Goal: Communication & Community: Participate in discussion

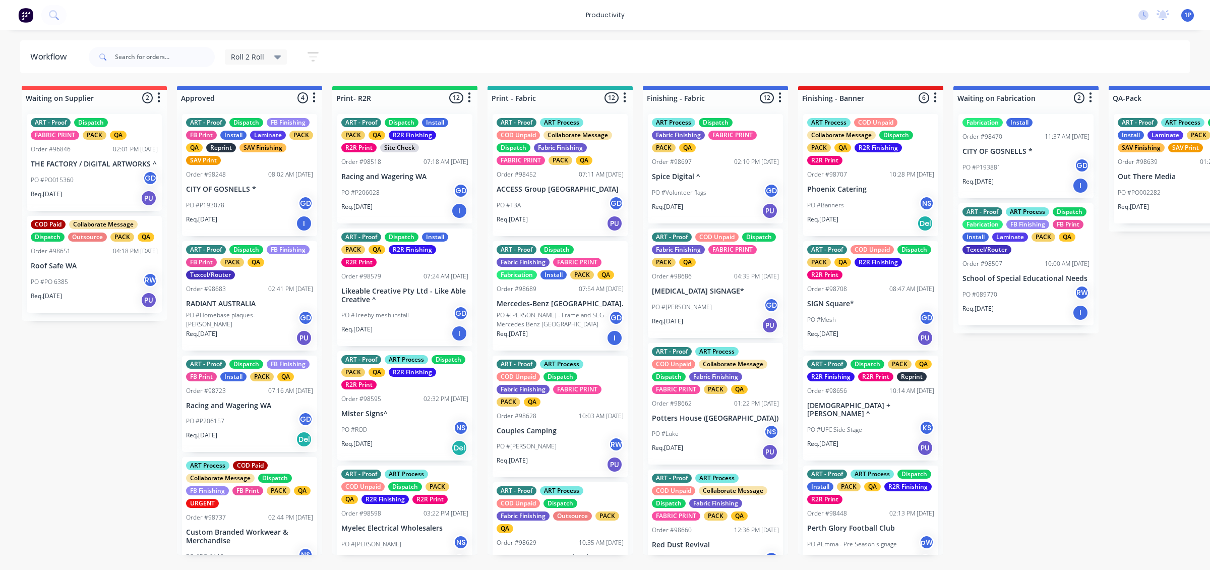
scroll to position [1140, 0]
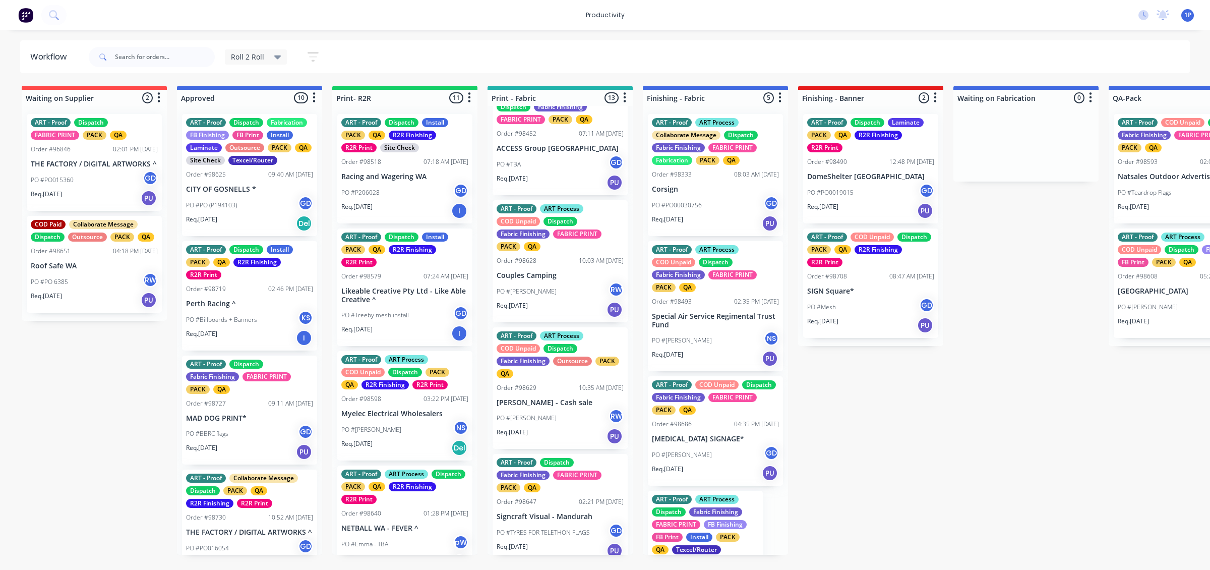
scroll to position [63, 0]
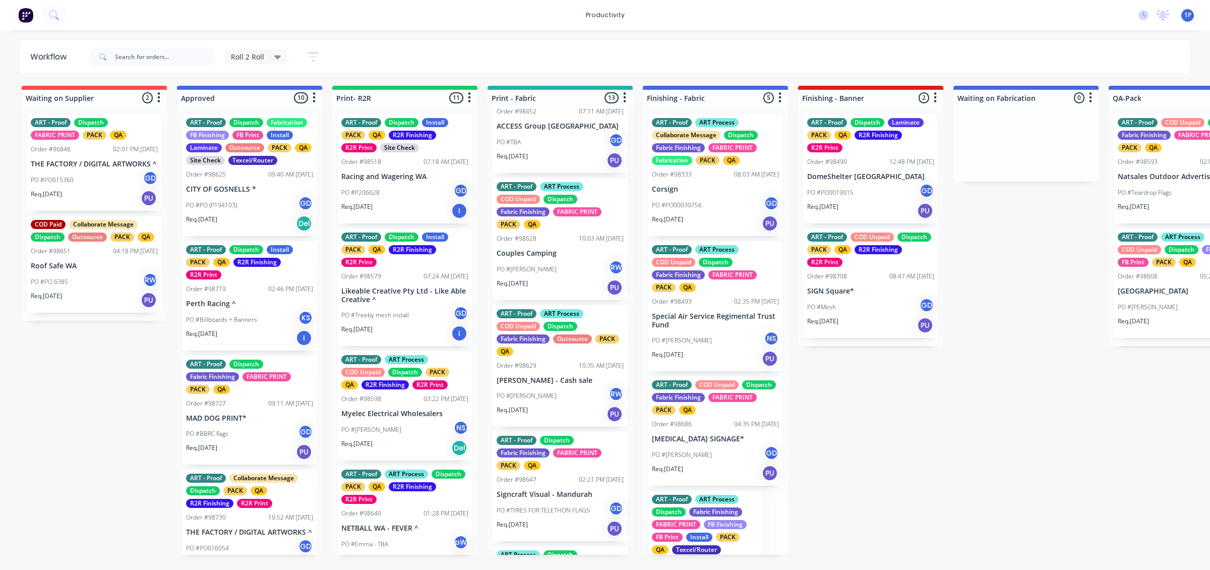
click at [548, 156] on div "Req. 25/09/25 PU" at bounding box center [560, 160] width 127 height 17
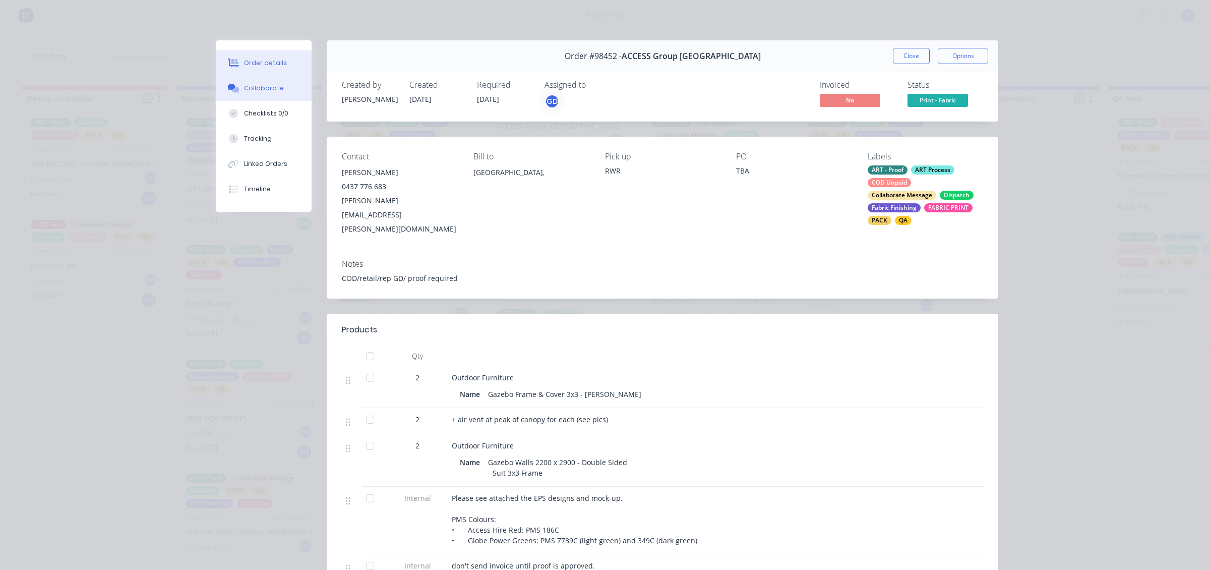
drag, startPoint x: 270, startPoint y: 88, endPoint x: 286, endPoint y: 99, distance: 19.2
click at [270, 87] on div "Collaborate" at bounding box center [264, 88] width 40 height 9
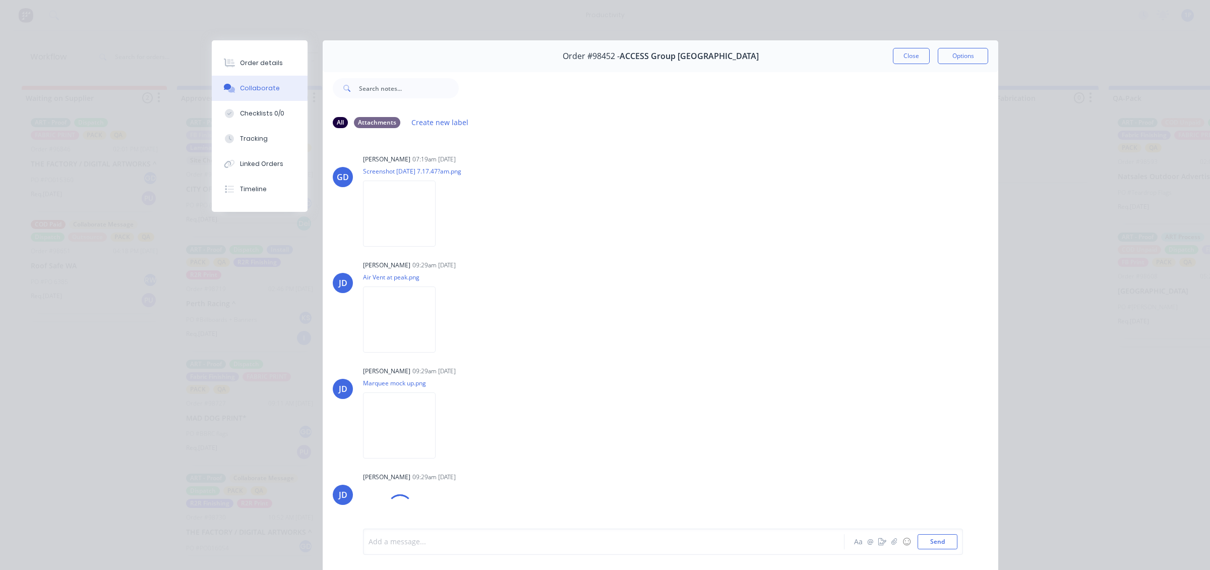
click at [510, 545] on div at bounding box center [589, 541] width 441 height 11
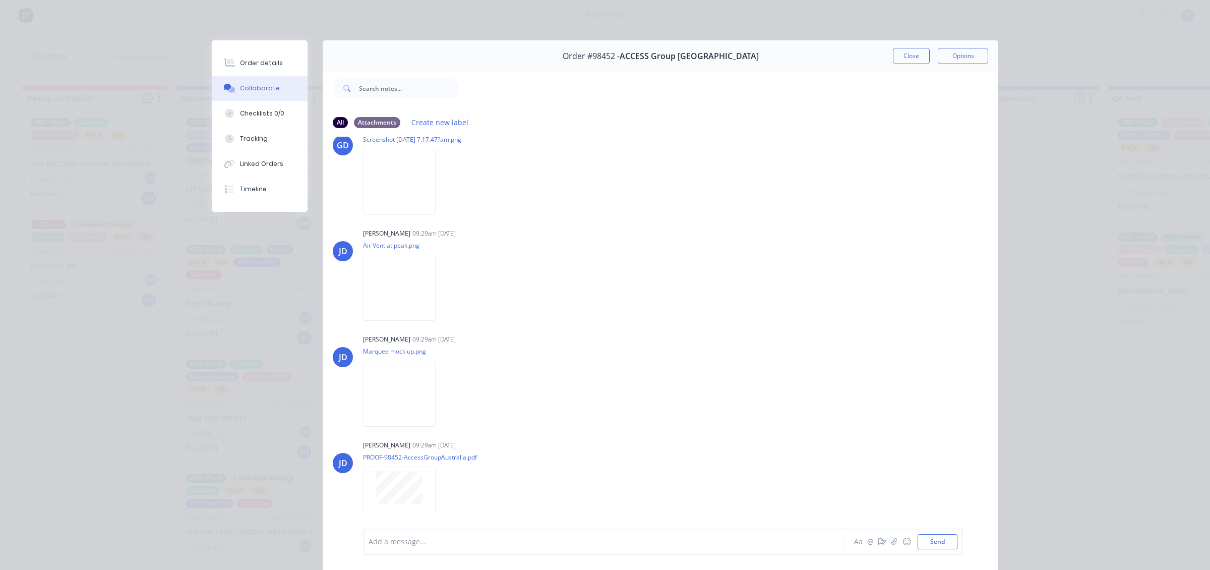
click at [905, 58] on button "Close" at bounding box center [911, 56] width 37 height 16
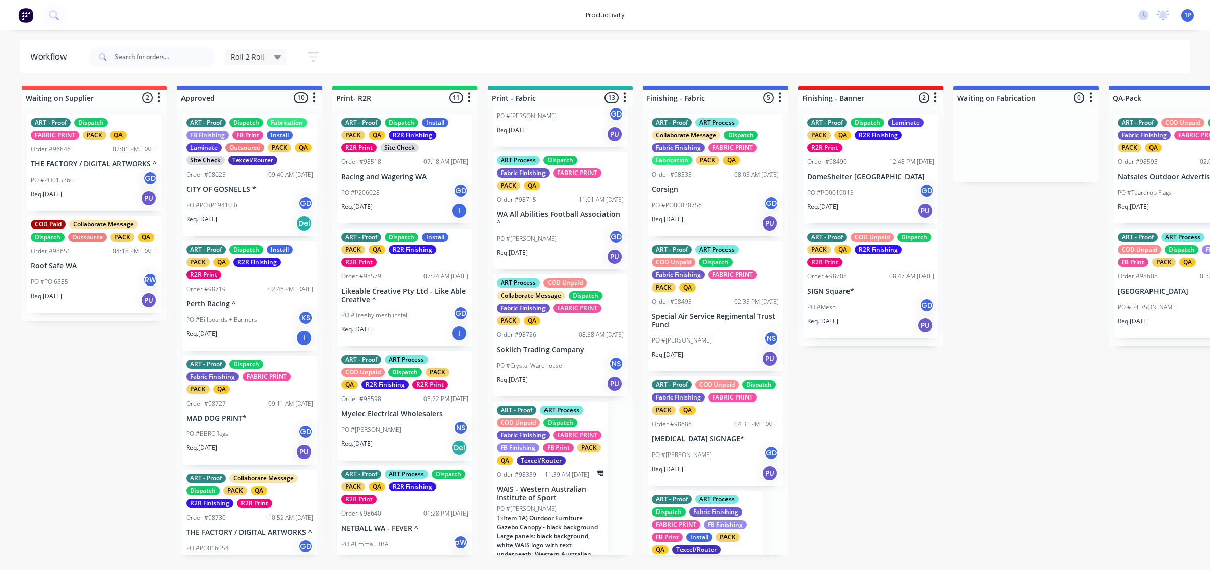
scroll to position [1292, 0]
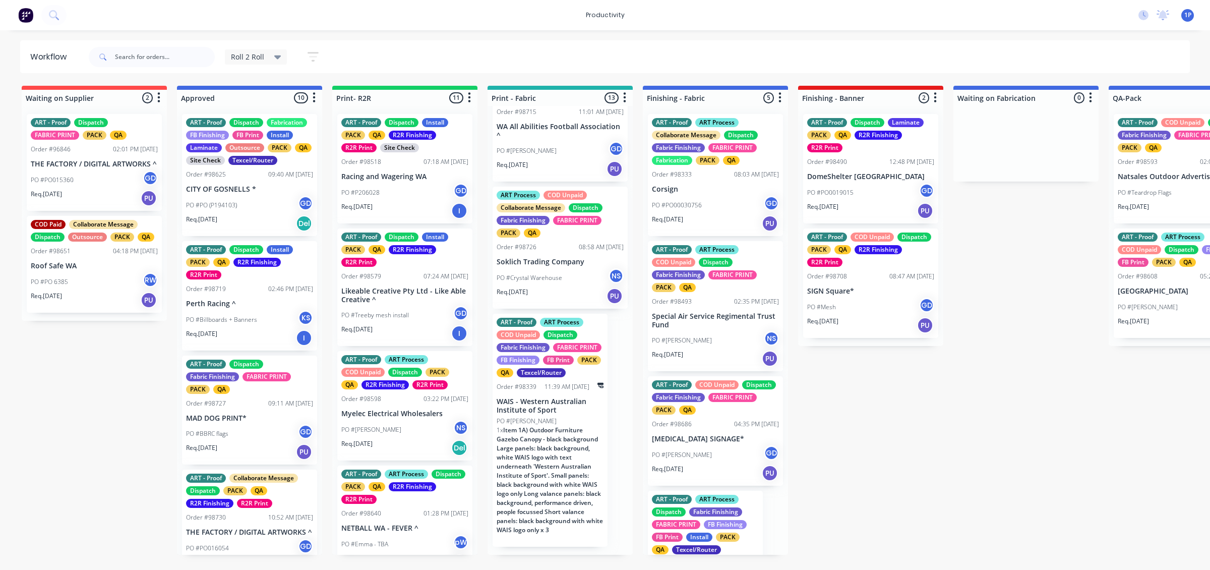
click at [590, 414] on p "WAIS - Western Australian Institute of Sport" at bounding box center [550, 405] width 107 height 17
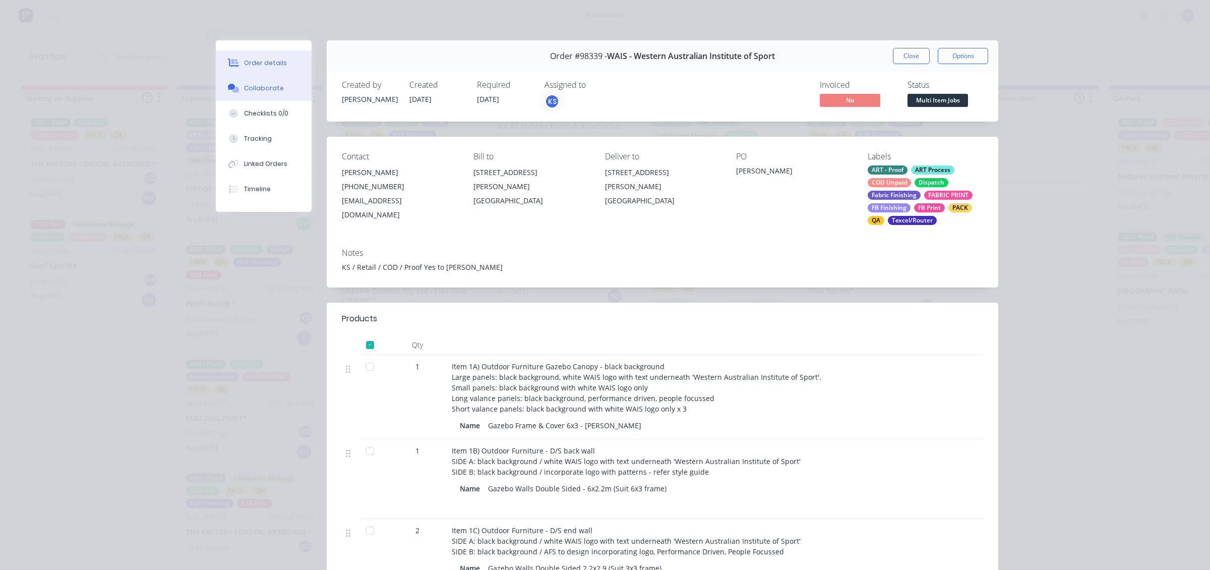
click at [244, 88] on div "Collaborate" at bounding box center [264, 88] width 40 height 9
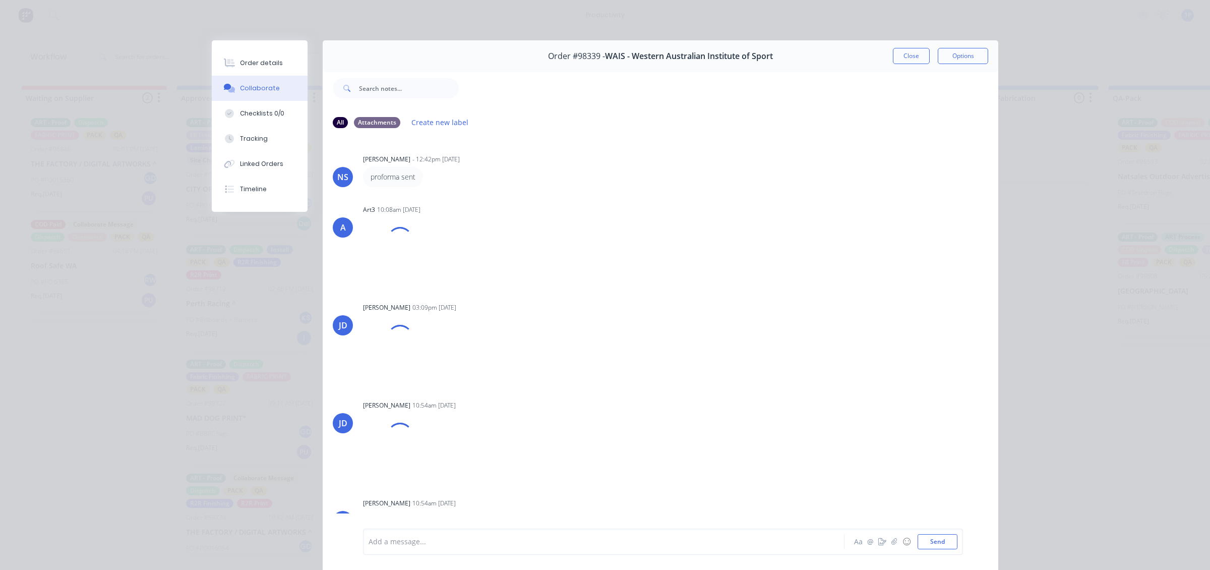
click at [481, 532] on div "Add a message... Aa @ ☺ Send" at bounding box center [663, 541] width 600 height 26
click at [486, 536] on div at bounding box center [589, 541] width 441 height 11
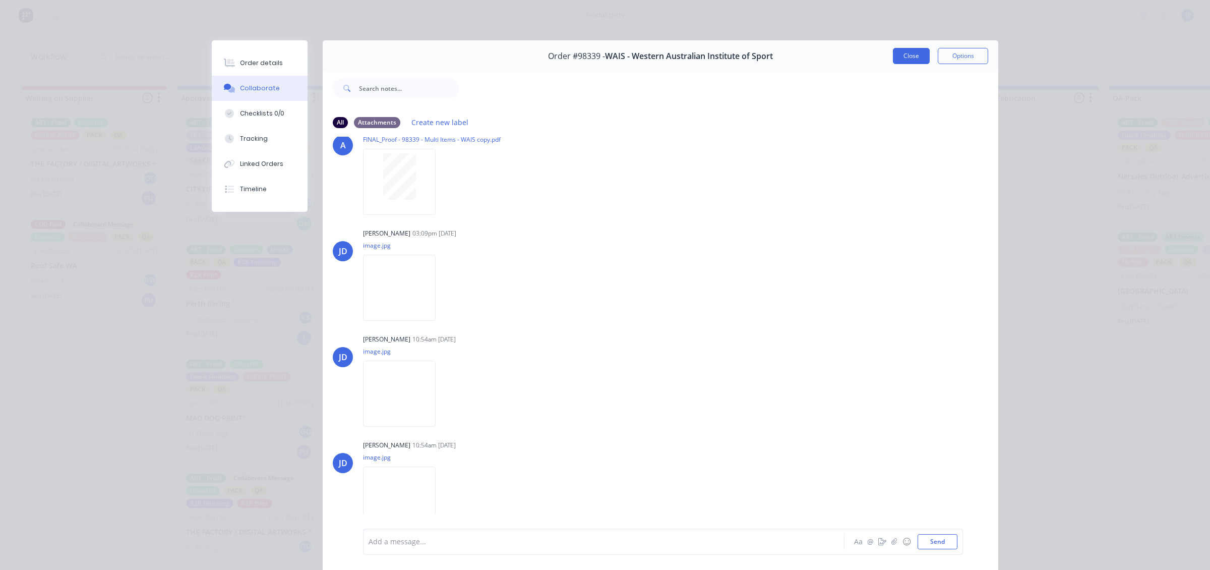
click at [893, 56] on button "Close" at bounding box center [911, 56] width 37 height 16
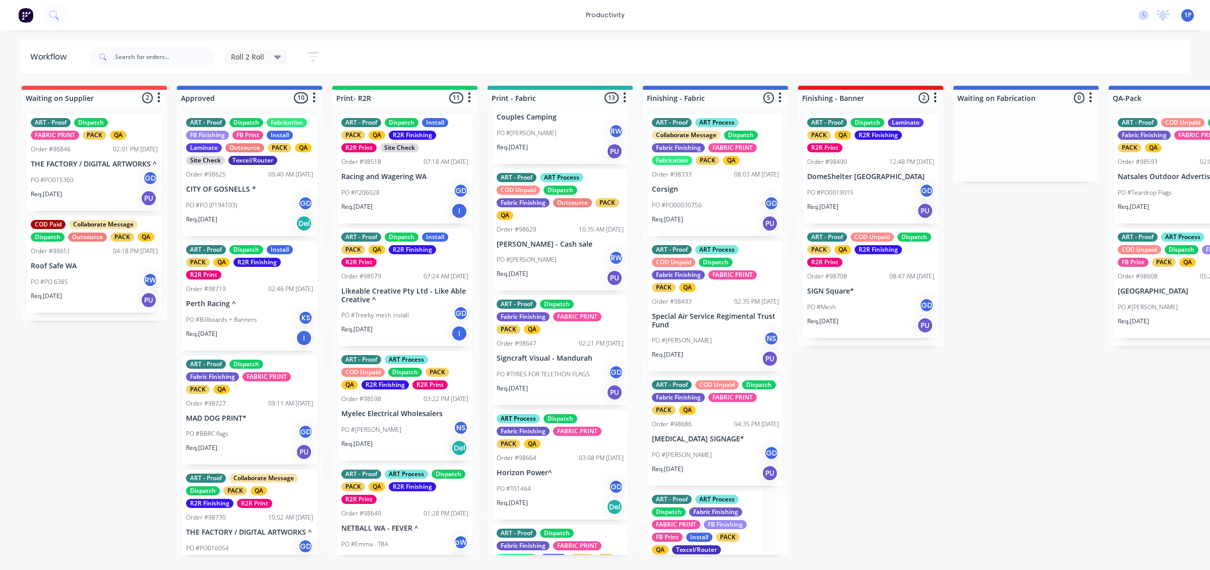
scroll to position [0, 0]
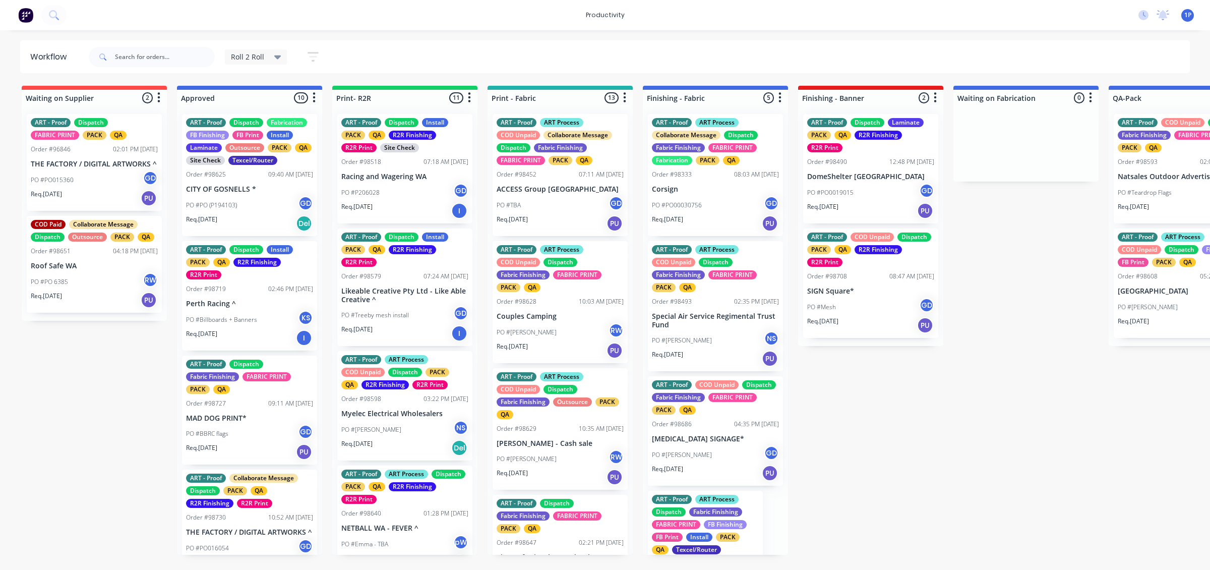
click at [571, 336] on div "PO #Owen RW" at bounding box center [560, 332] width 127 height 19
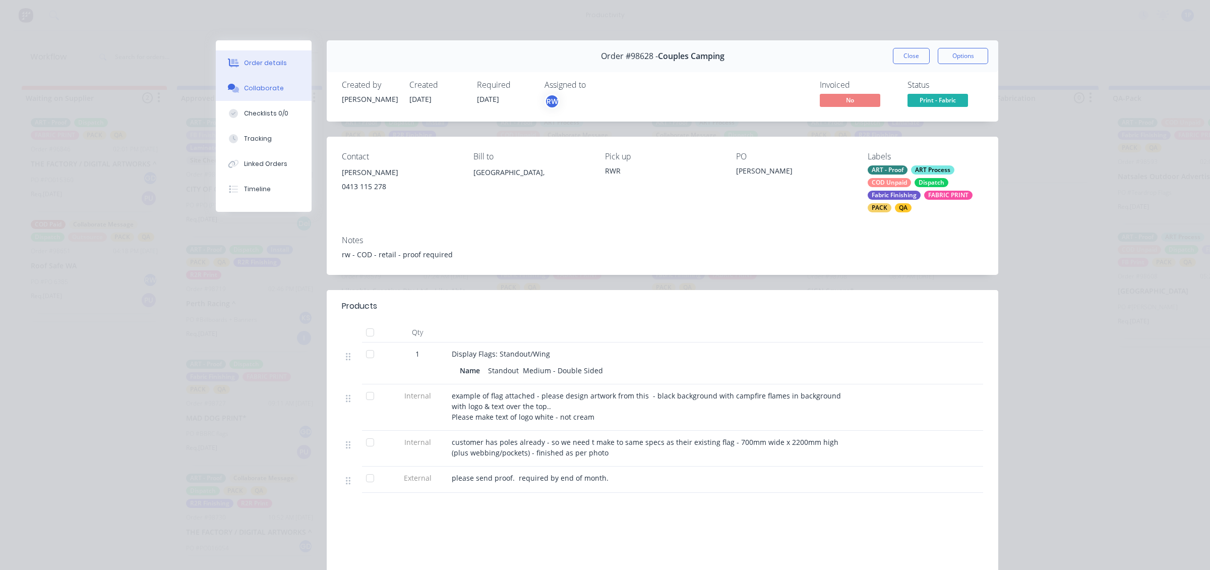
click at [266, 78] on button "Collaborate" at bounding box center [264, 88] width 96 height 25
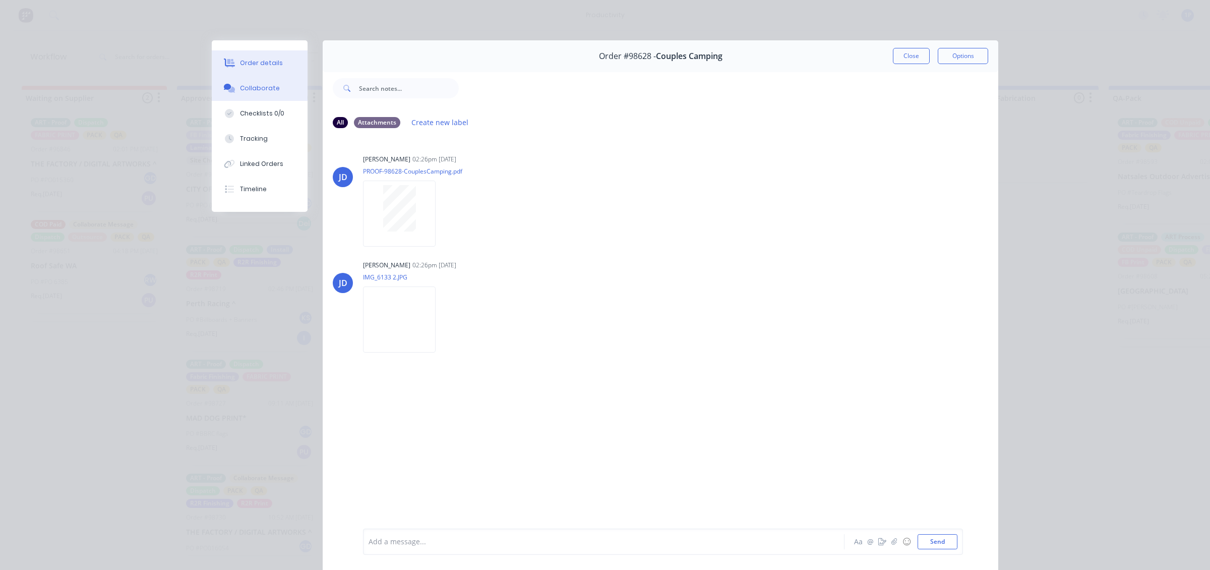
click at [280, 71] on button "Order details" at bounding box center [260, 62] width 96 height 25
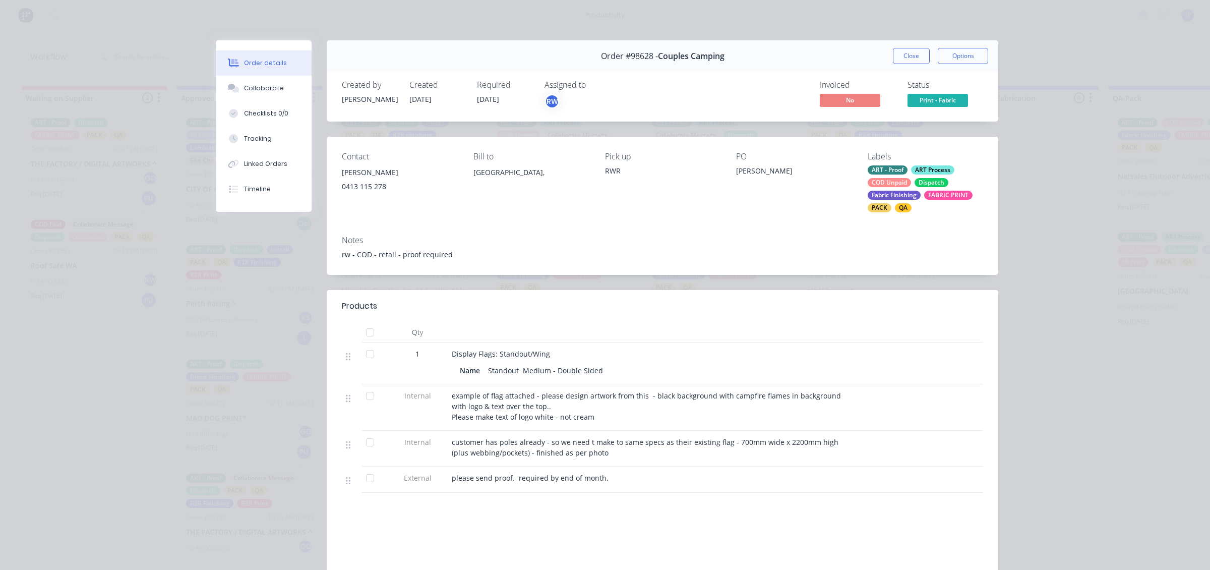
click at [904, 67] on div "Order #98628 - Couples Camping Close Options" at bounding box center [662, 56] width 671 height 32
click at [906, 58] on button "Close" at bounding box center [911, 56] width 37 height 16
